Goal: Navigation & Orientation: Find specific page/section

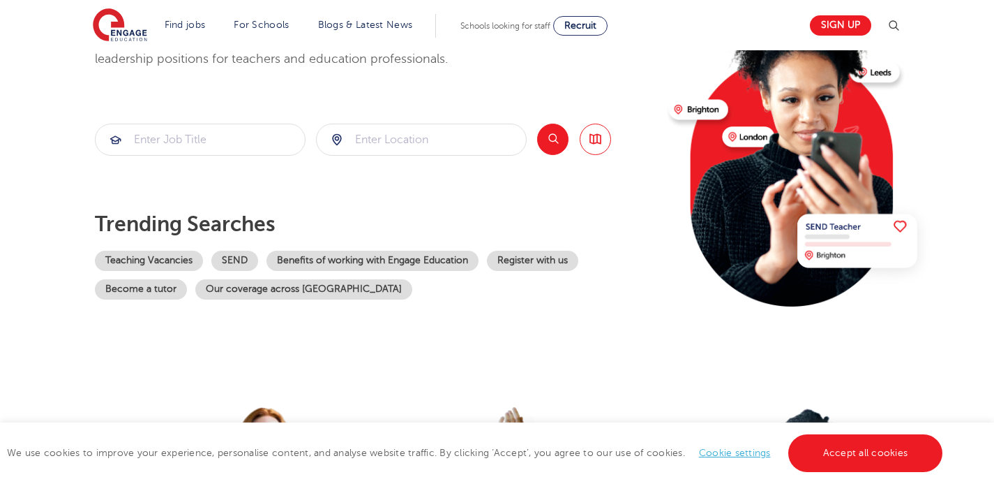
scroll to position [119, 0]
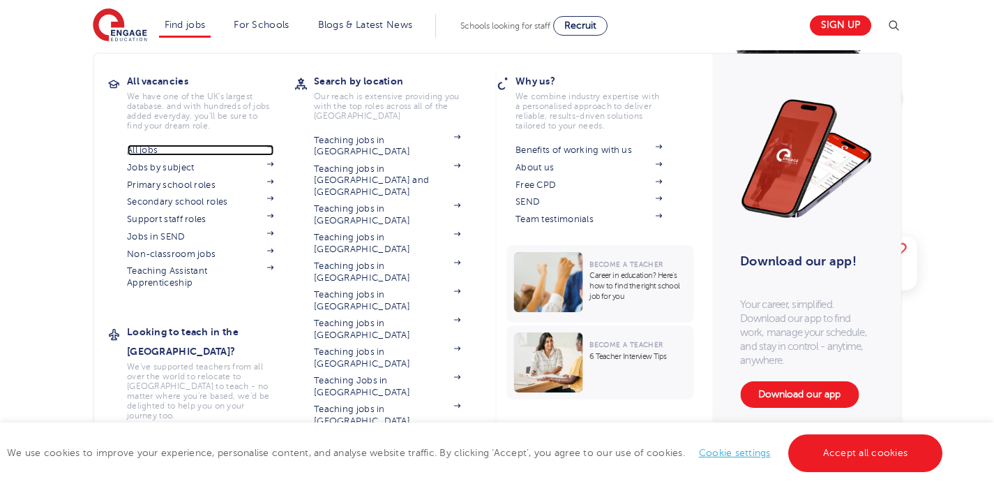
click at [162, 150] on link "All jobs" at bounding box center [200, 149] width 147 height 11
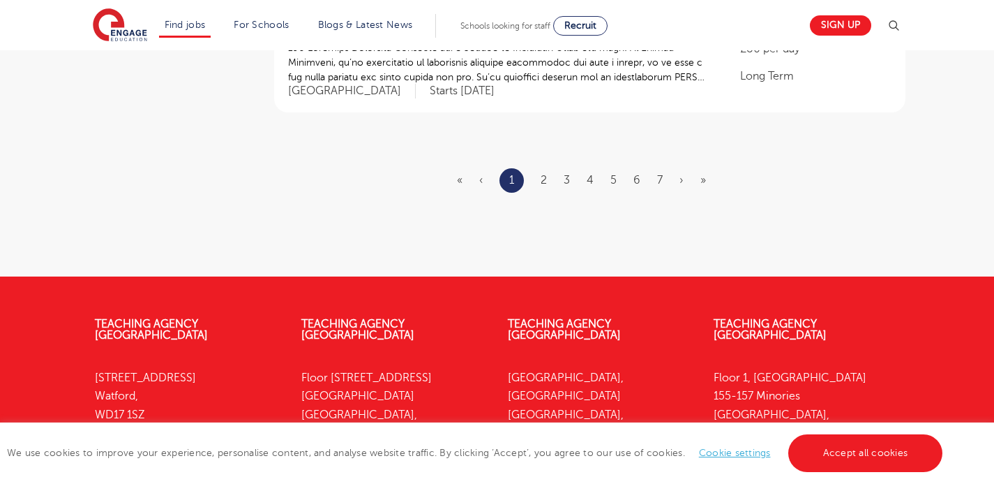
scroll to position [1884, 0]
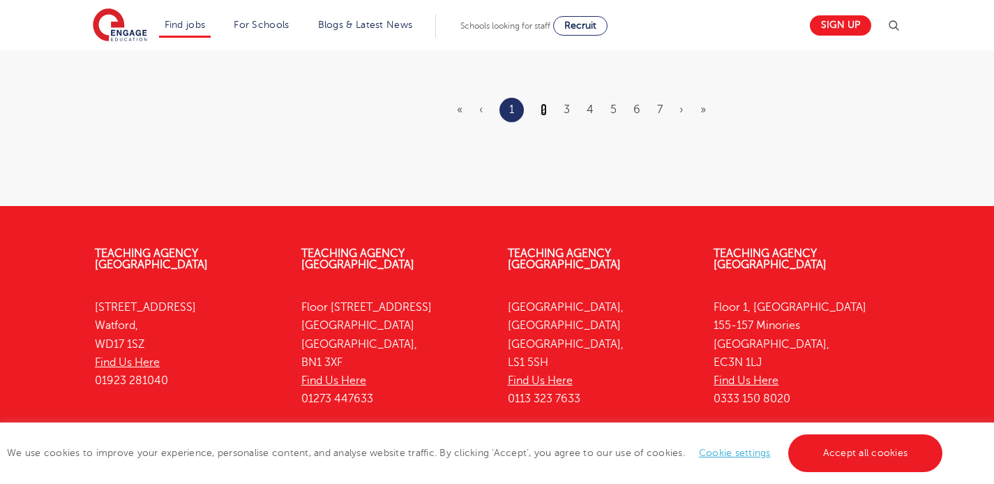
click at [547, 103] on link "2" at bounding box center [544, 109] width 6 height 13
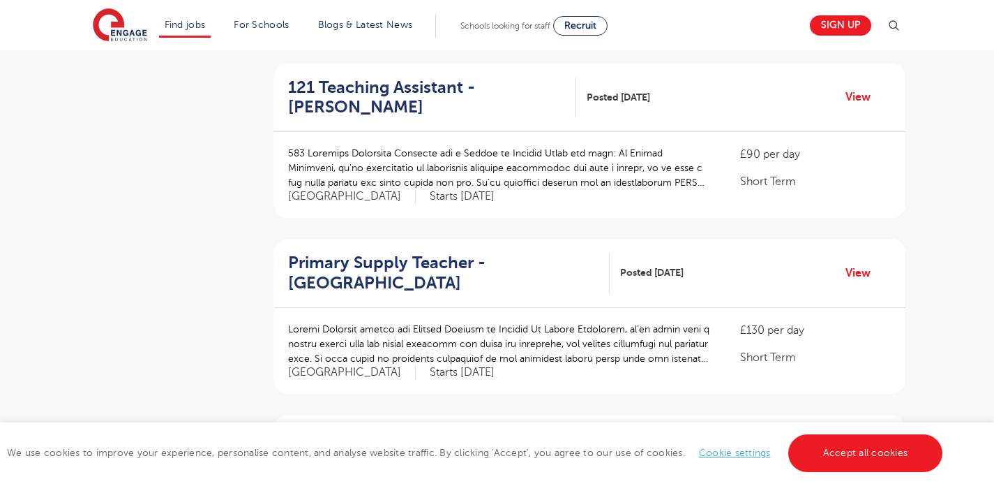
scroll to position [932, 0]
